Goal: Find specific page/section

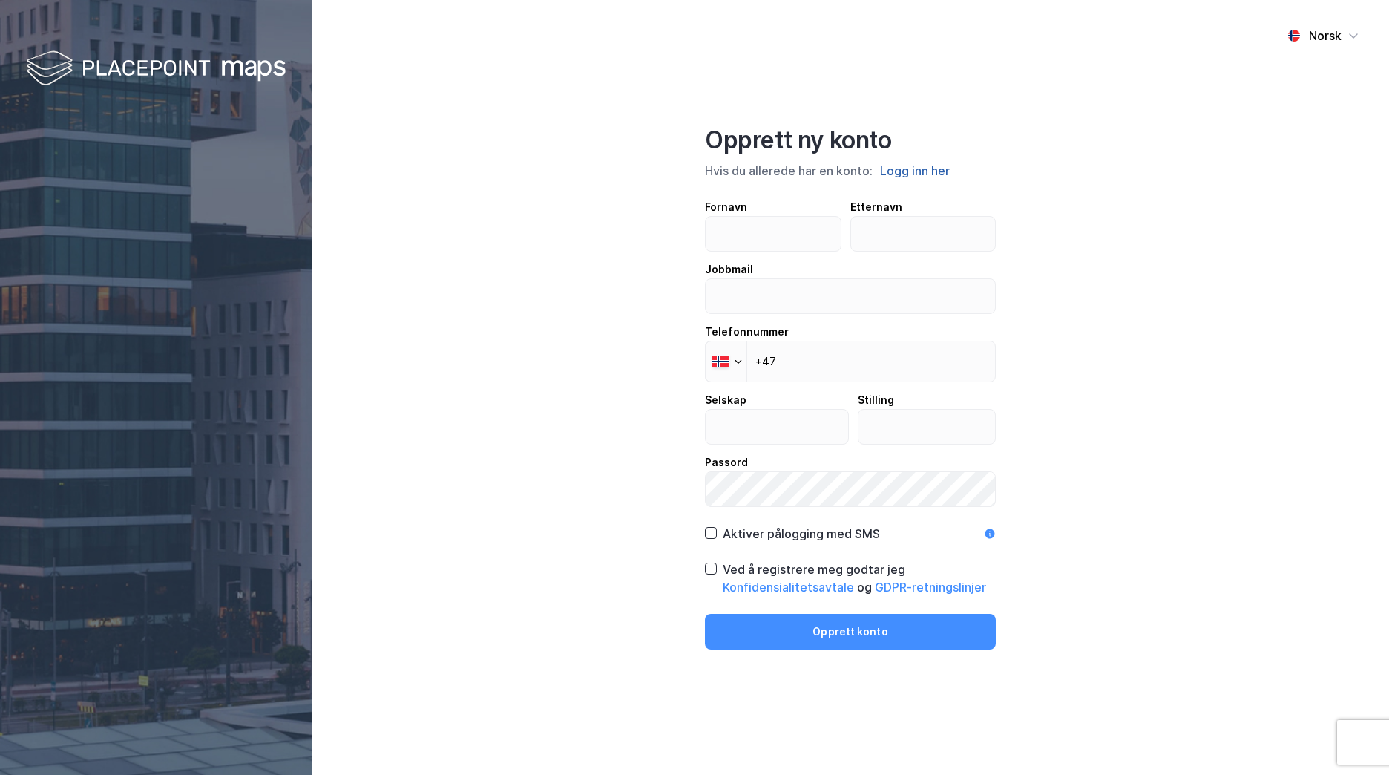
click at [911, 173] on button "Logg inn her" at bounding box center [915, 170] width 79 height 19
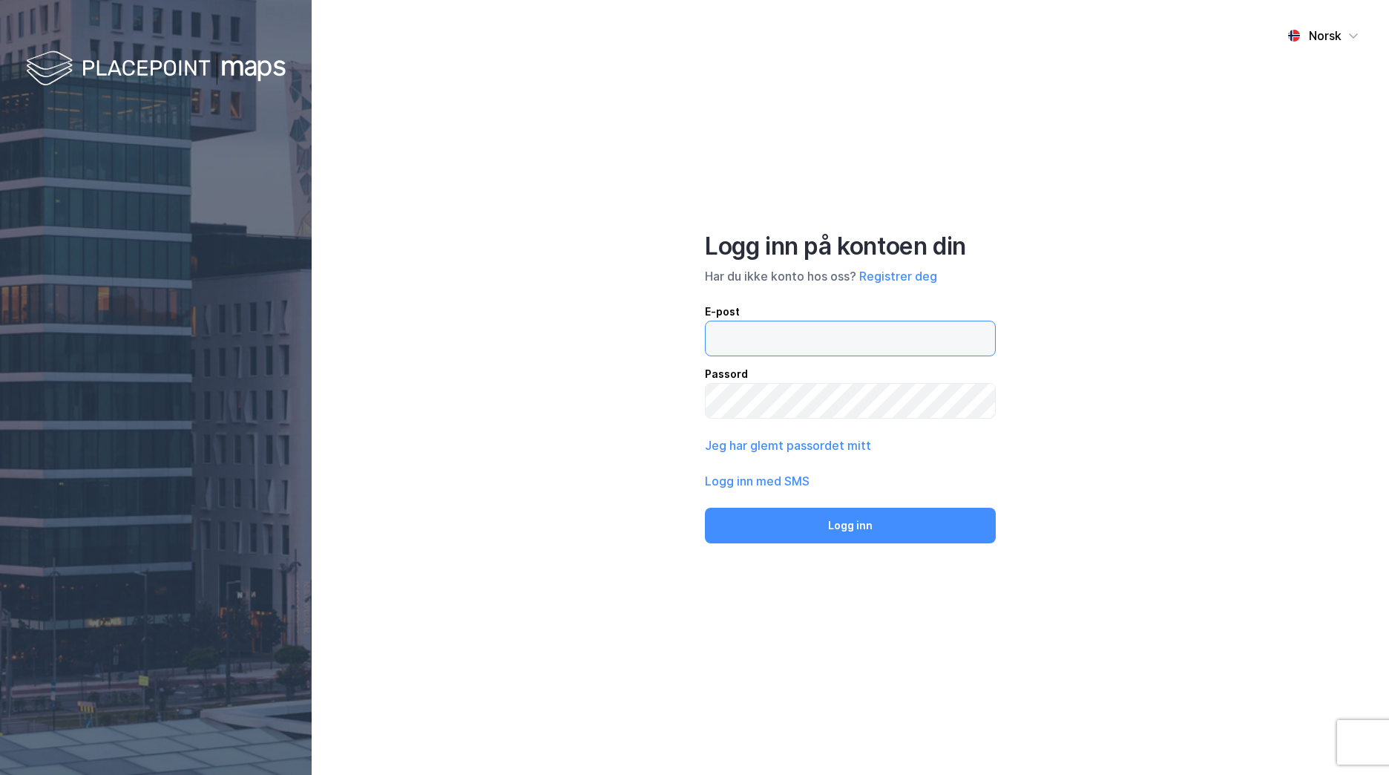
type input "[EMAIL_ADDRESS][DOMAIN_NAME]"
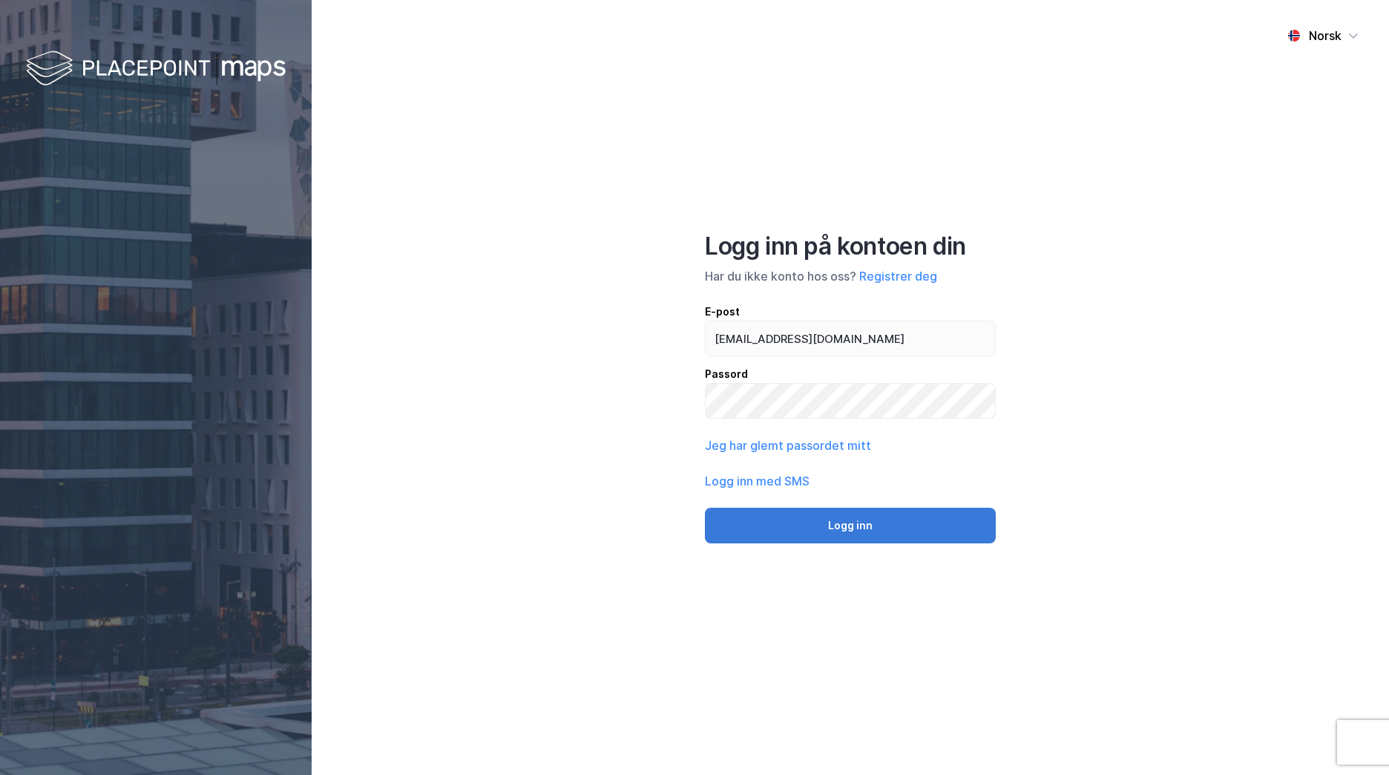
click at [814, 517] on button "Logg inn" at bounding box center [850, 526] width 291 height 36
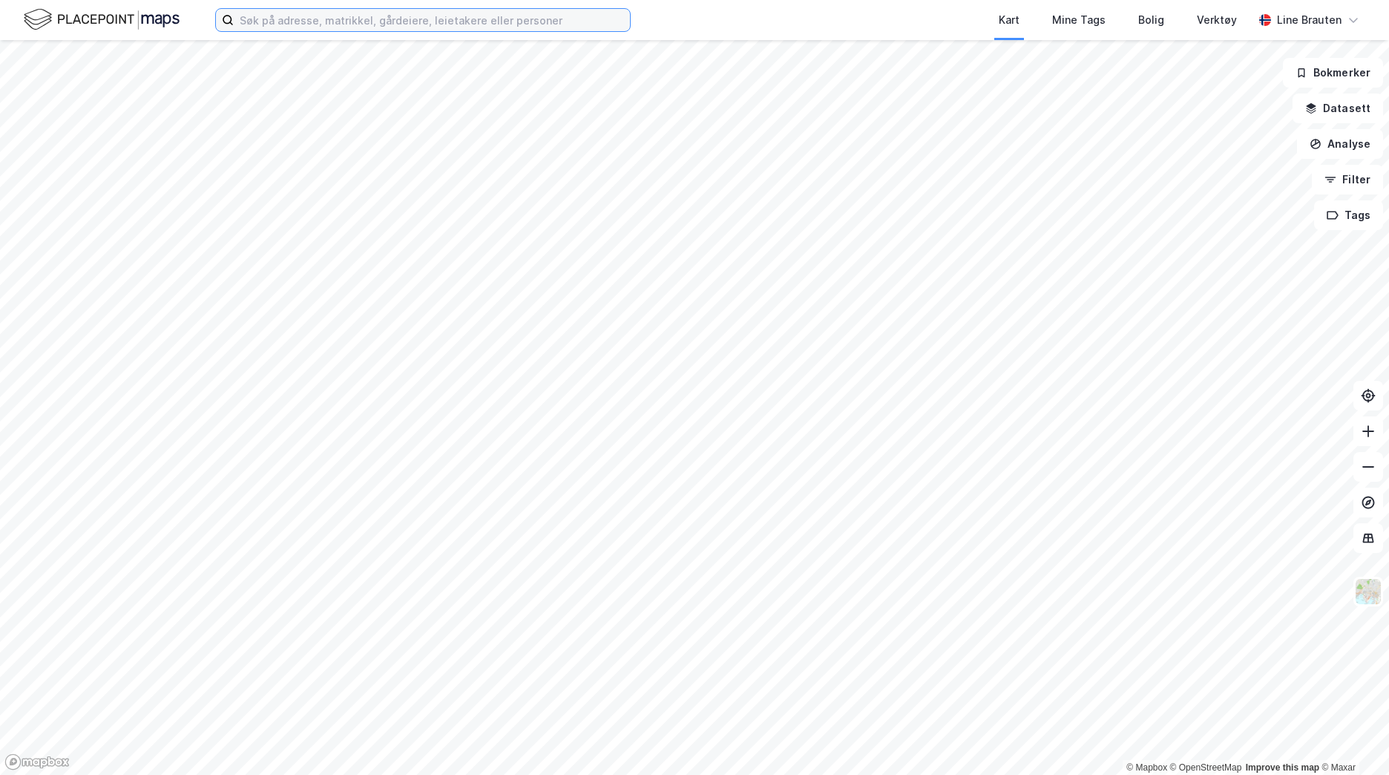
click at [347, 22] on input at bounding box center [432, 20] width 396 height 22
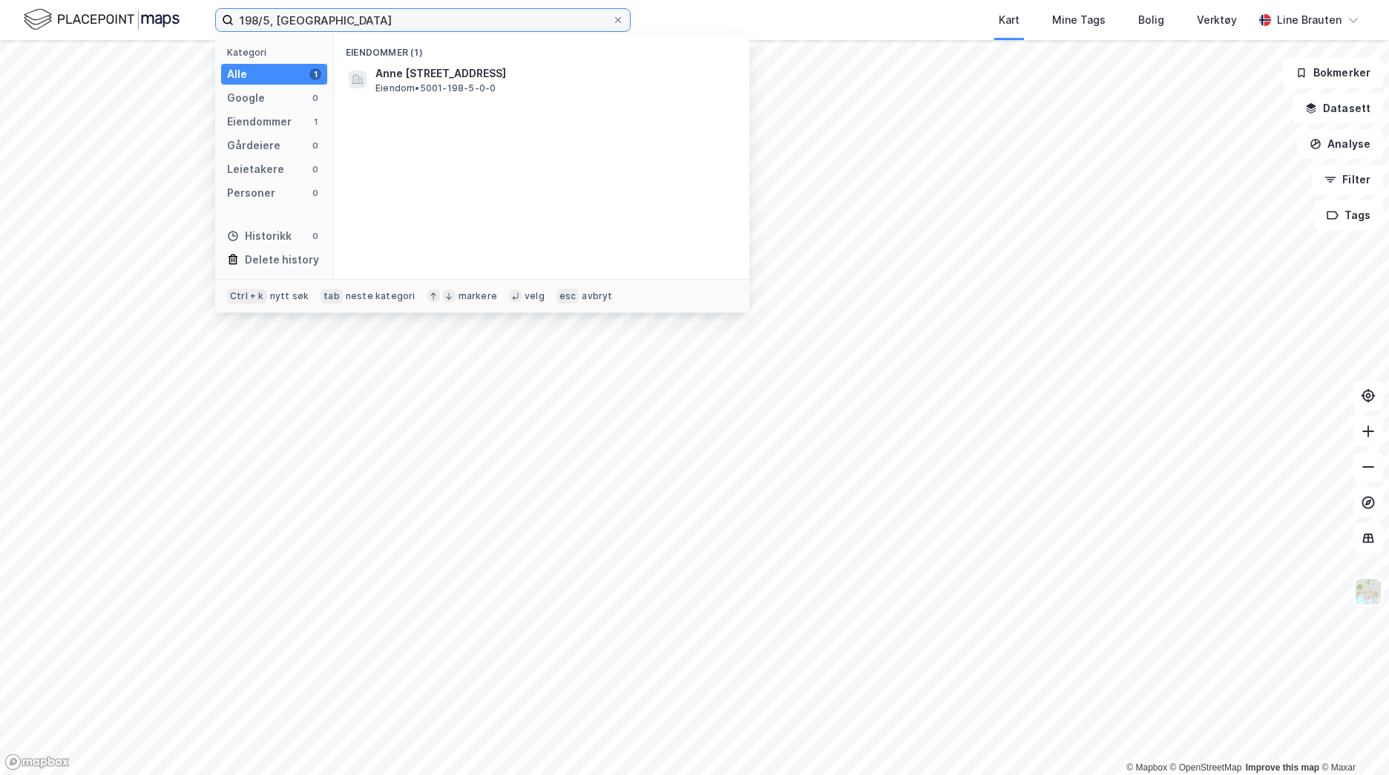
type input "198/5, [GEOGRAPHIC_DATA]"
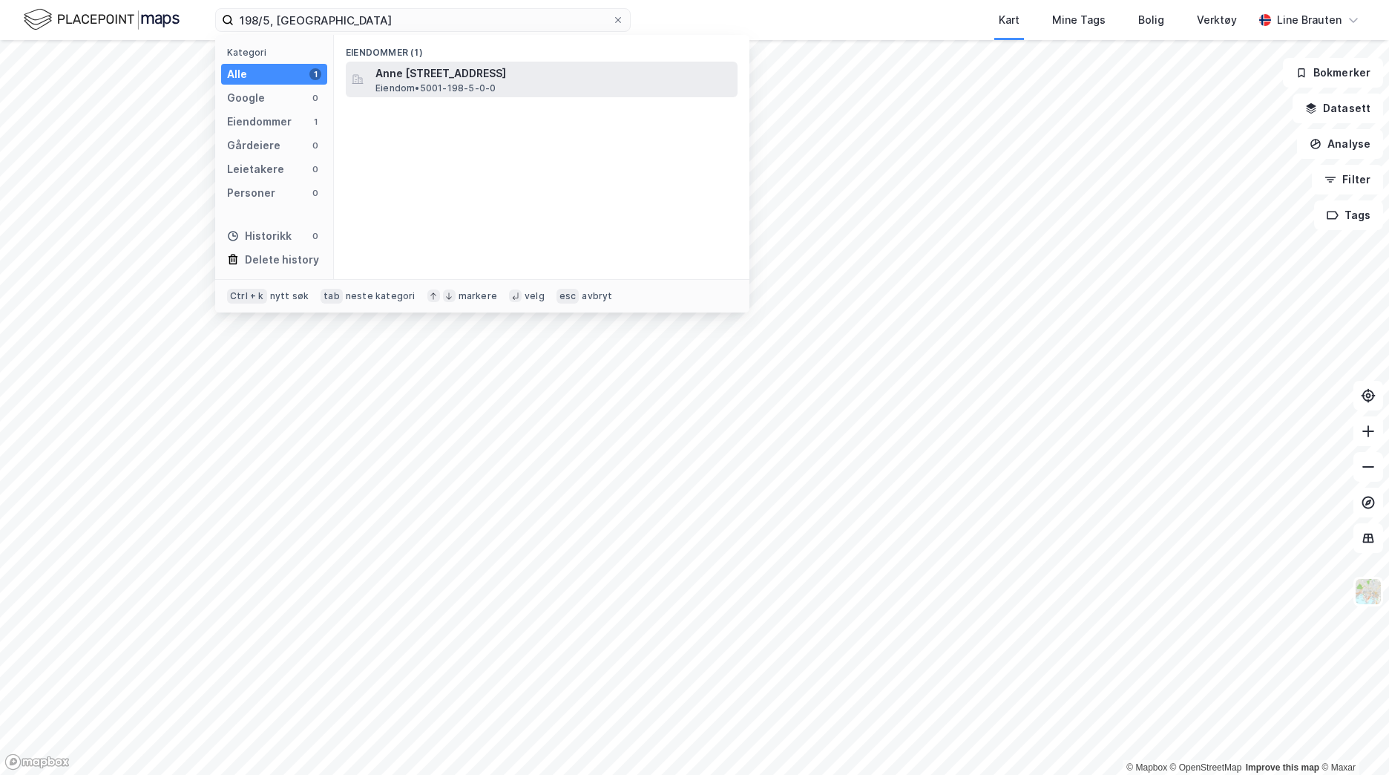
click at [401, 92] on span "Eiendom • 5001-198-5-0-0" at bounding box center [436, 88] width 120 height 12
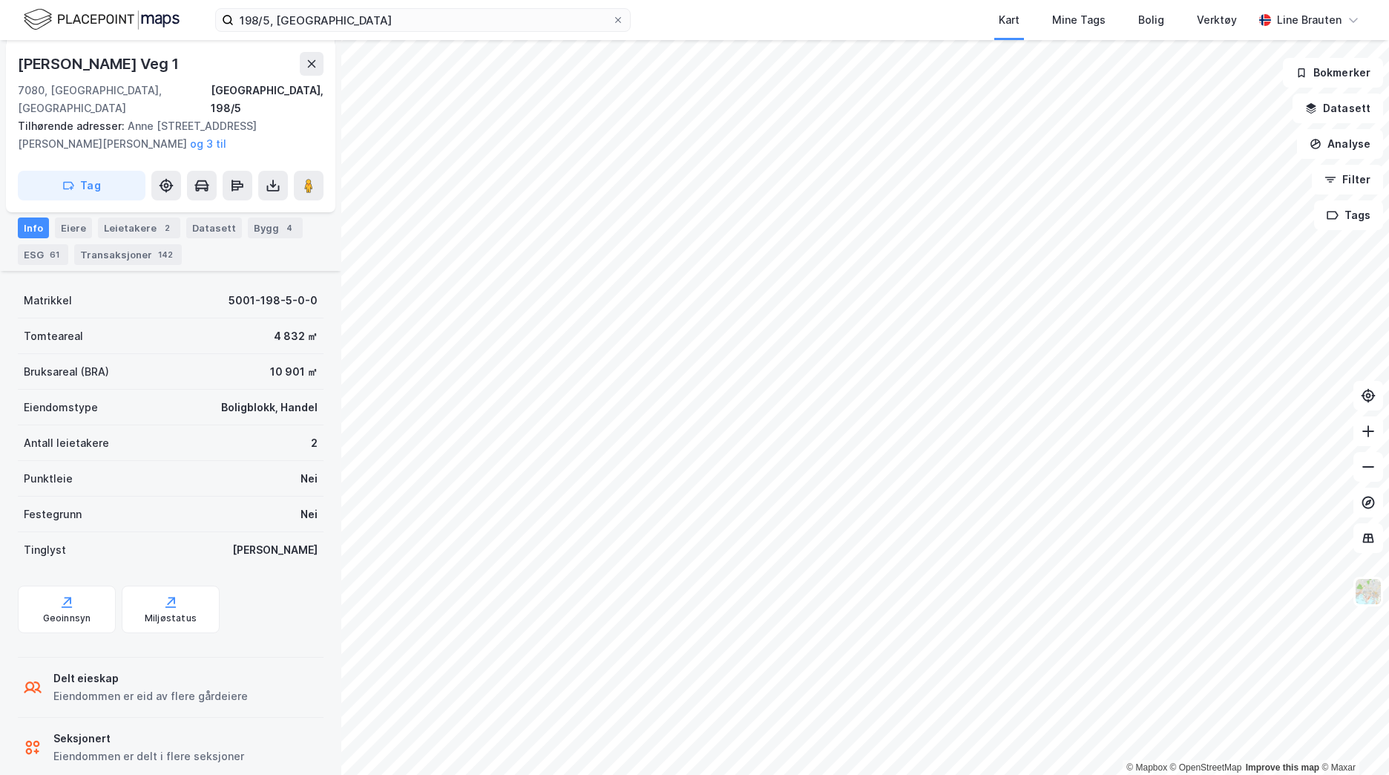
scroll to position [338, 0]
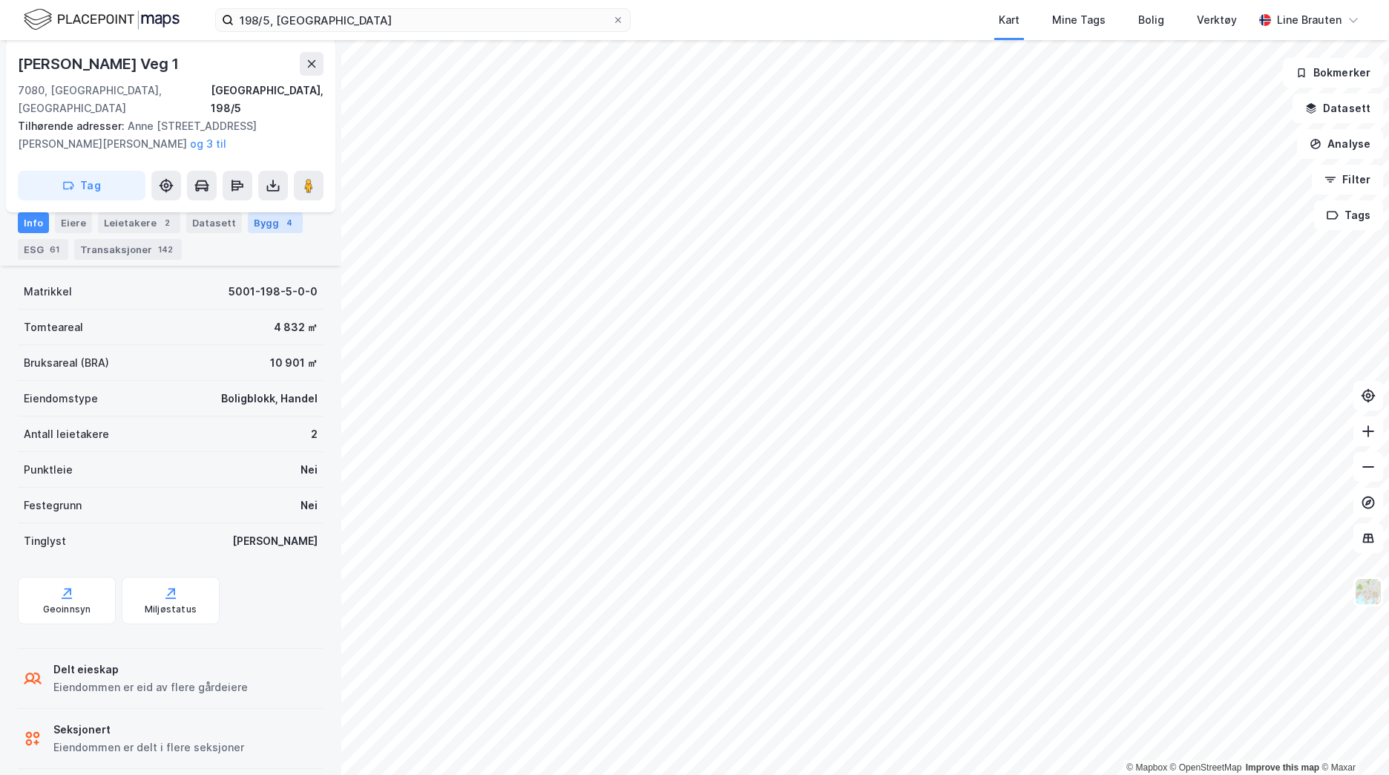
click at [269, 223] on div "Bygg 4" at bounding box center [275, 222] width 55 height 21
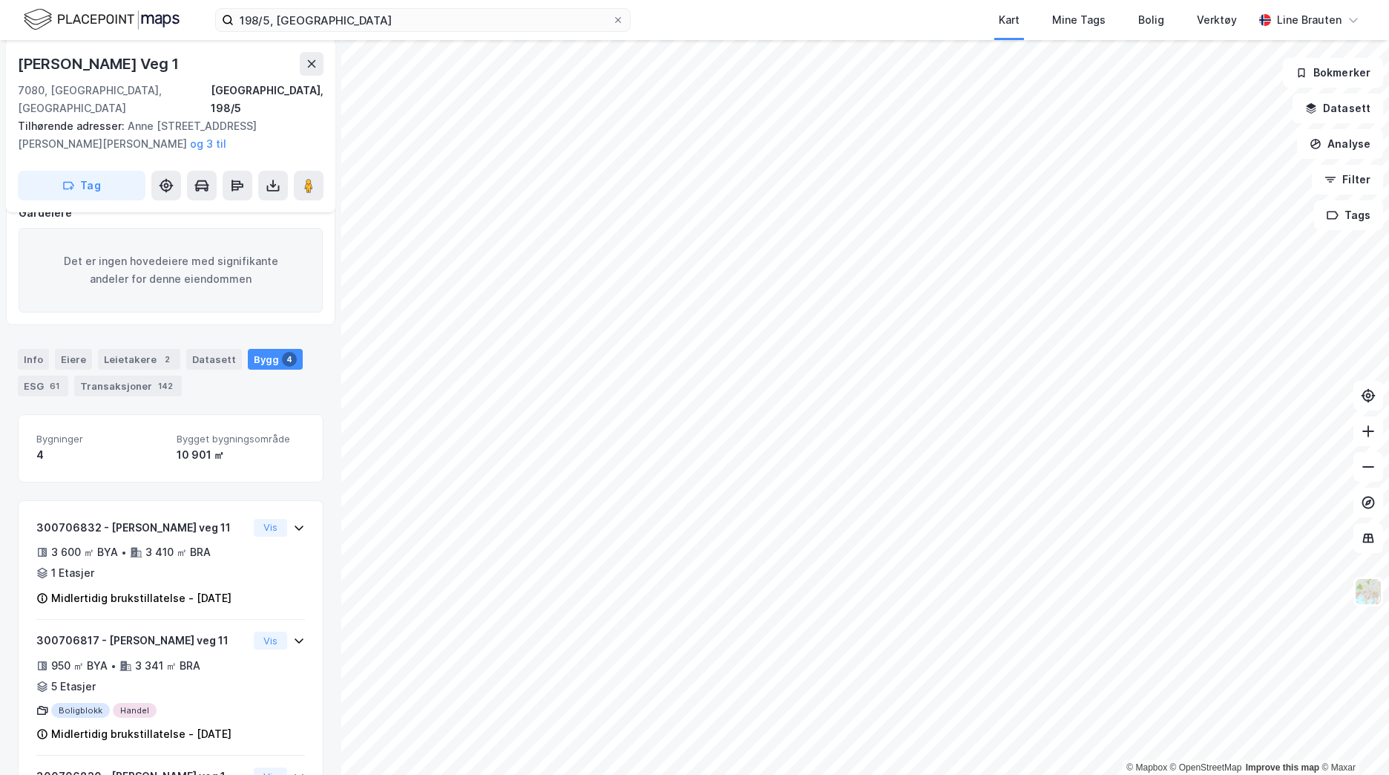
scroll to position [306, 0]
